Goal: Task Accomplishment & Management: Complete application form

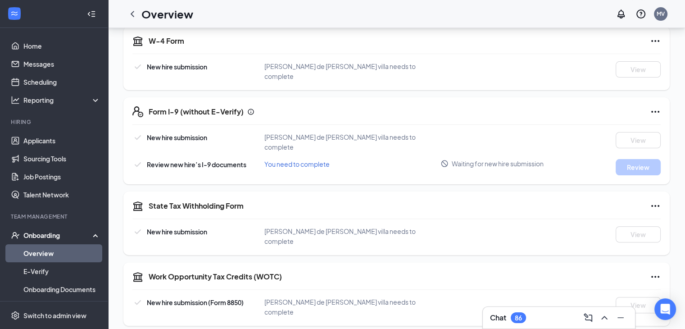
scroll to position [194, 0]
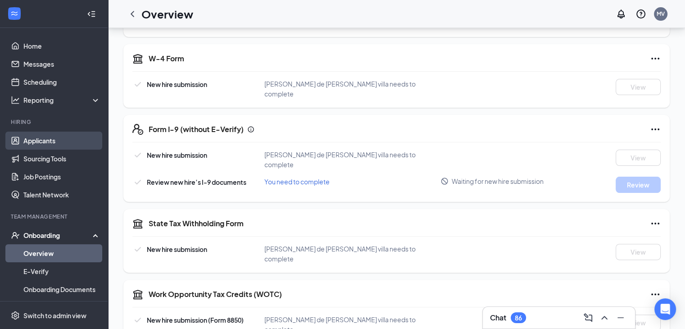
click at [36, 145] on link "Applicants" at bounding box center [61, 140] width 77 height 18
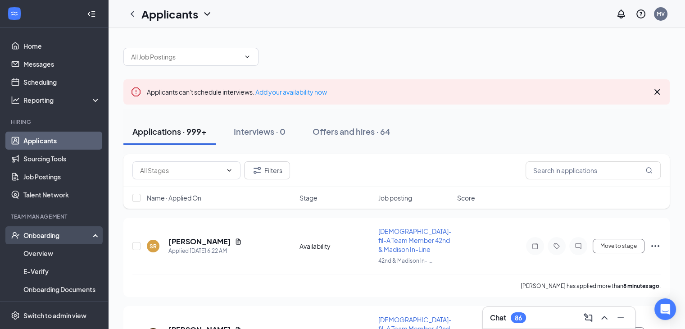
click at [34, 234] on div "Onboarding" at bounding box center [57, 234] width 69 height 9
click at [37, 260] on link "Overview" at bounding box center [61, 253] width 77 height 18
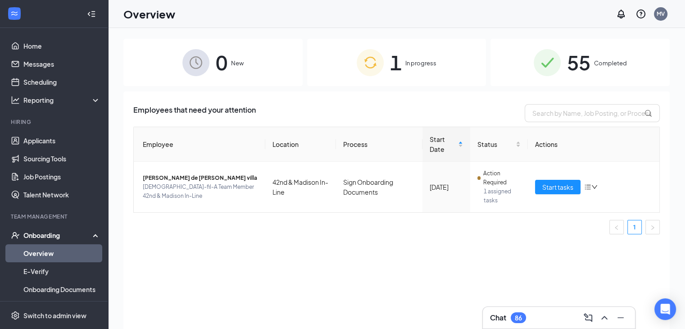
click at [414, 66] on span "In progress" at bounding box center [420, 63] width 31 height 9
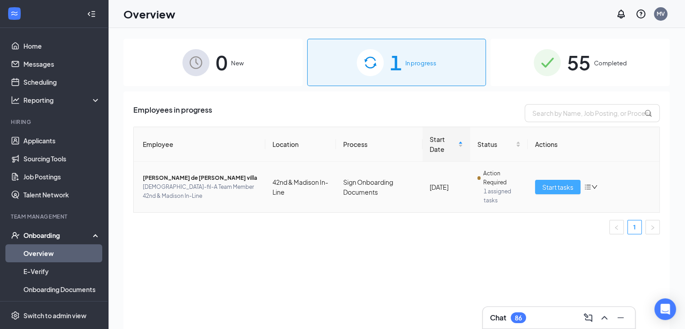
click at [564, 184] on span "Start tasks" at bounding box center [557, 187] width 31 height 10
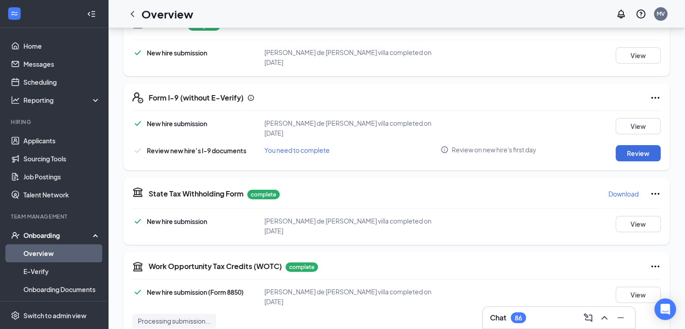
scroll to position [251, 0]
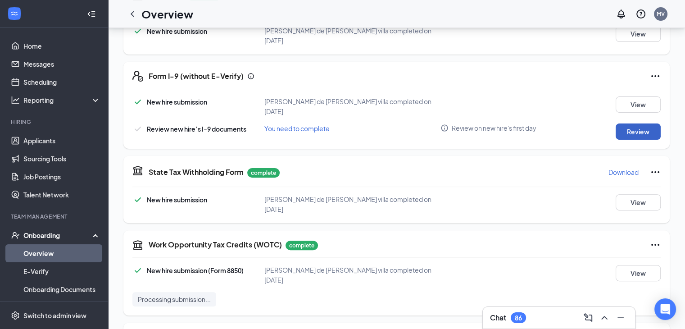
click at [635, 126] on button "Review" at bounding box center [637, 131] width 45 height 16
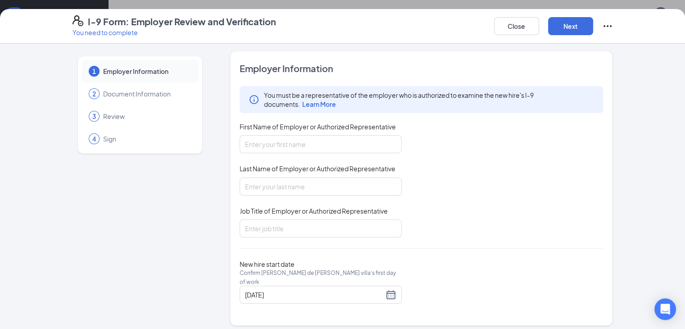
scroll to position [538, 0]
click at [320, 138] on input "First Name of Employer or Authorized Representative" at bounding box center [320, 144] width 162 height 18
type input "Mariella"
click at [279, 186] on input "Last Name of Employer or Authorized Representative" at bounding box center [320, 186] width 162 height 18
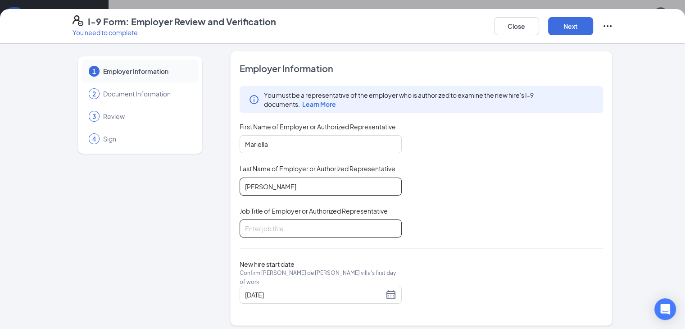
type input "[PERSON_NAME]"
click at [247, 230] on input "Job Title of Employer or Authorized Representative" at bounding box center [320, 228] width 162 height 18
type input "Director"
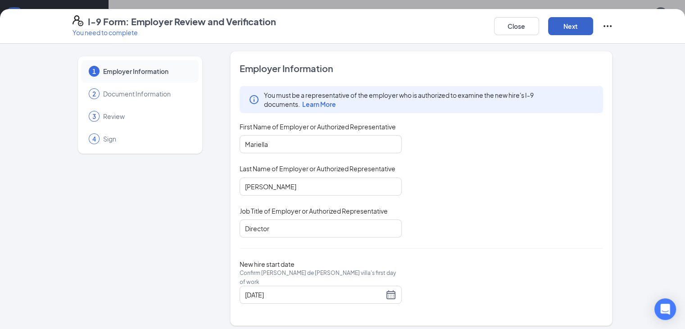
click at [593, 22] on button "Next" at bounding box center [570, 26] width 45 height 18
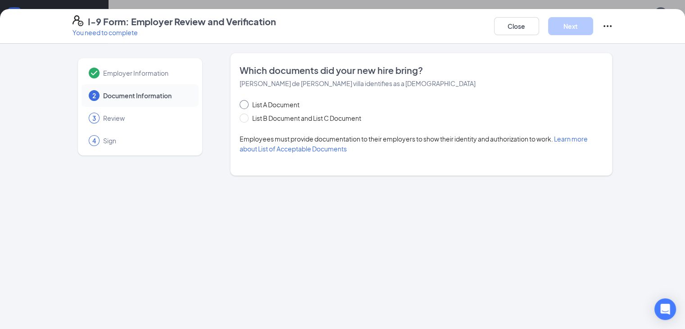
click at [239, 107] on span at bounding box center [243, 104] width 9 height 9
click at [239, 106] on input "List A Document" at bounding box center [242, 103] width 6 height 6
radio input "true"
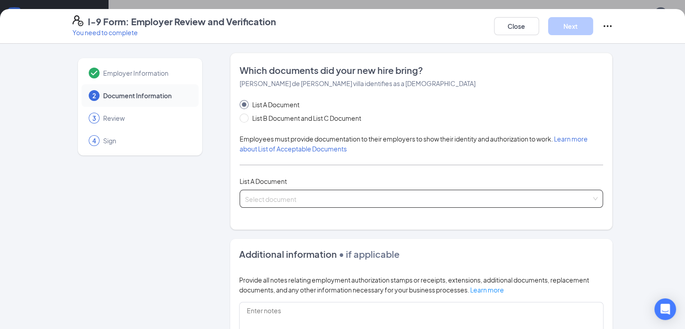
click at [268, 198] on input "search" at bounding box center [418, 197] width 347 height 14
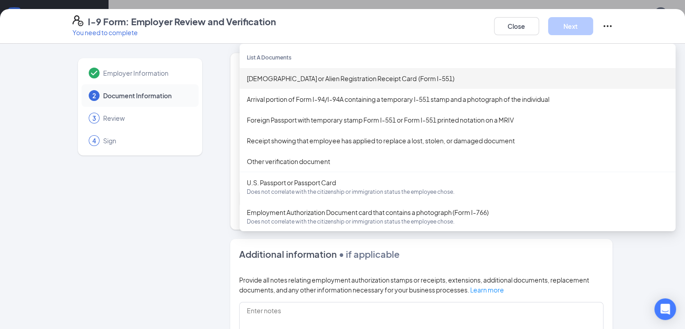
click at [261, 81] on div "[DEMOGRAPHIC_DATA] or Alien Registration Receipt Card (Form I-551)" at bounding box center [457, 78] width 421 height 10
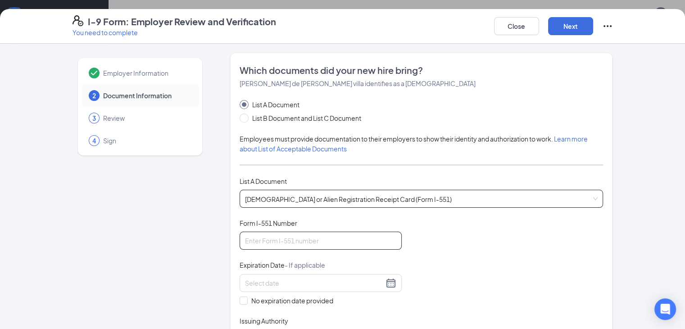
click at [245, 241] on input "Form I-551 Number" at bounding box center [320, 240] width 162 height 18
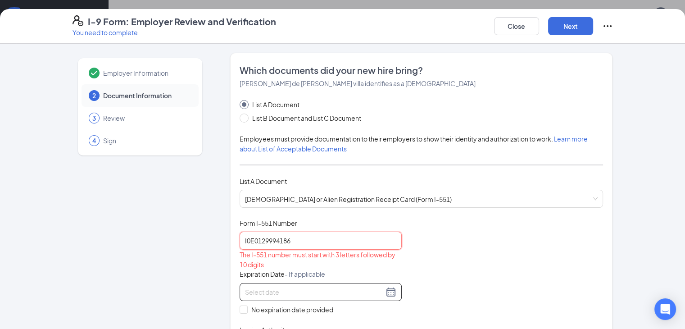
type input "I0E0129994186"
click at [285, 291] on input at bounding box center [314, 292] width 139 height 10
type input "04/"
